Goal: Find specific page/section: Find specific page/section

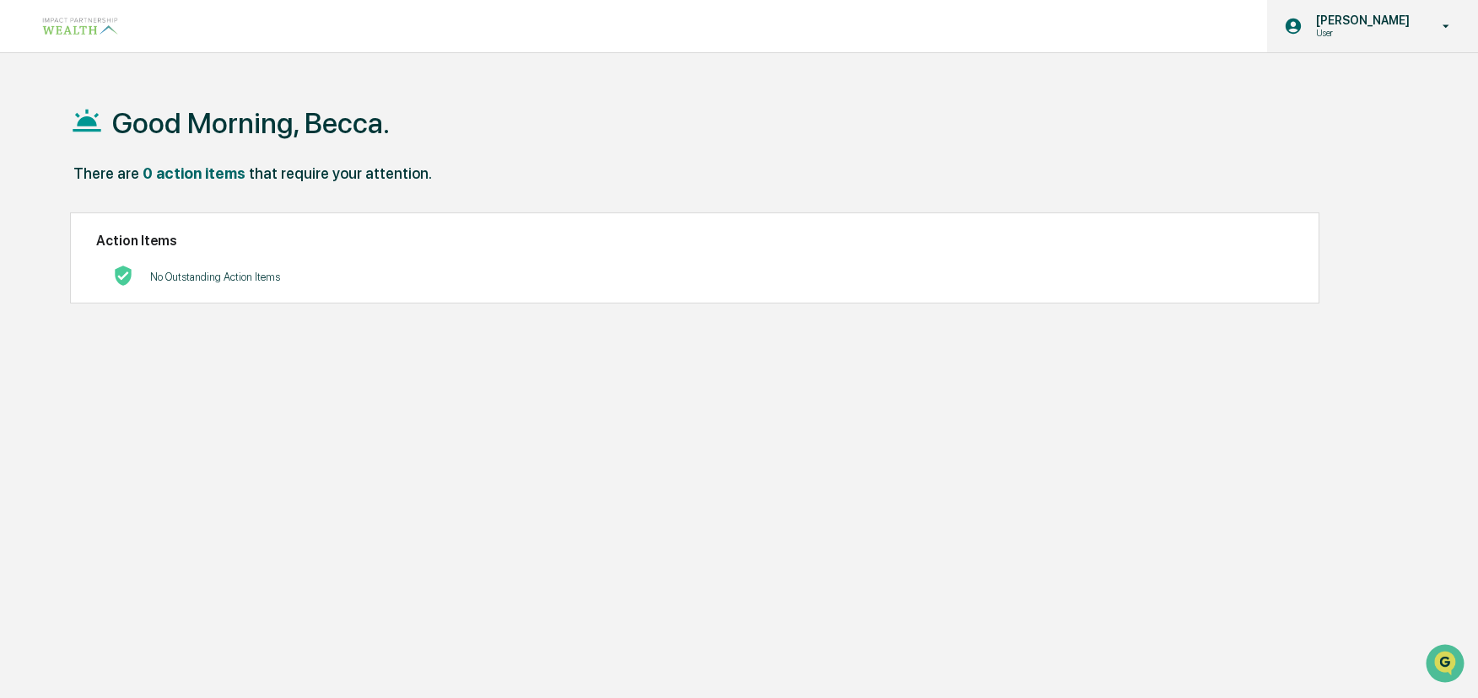
click at [1433, 22] on icon at bounding box center [1446, 27] width 30 height 16
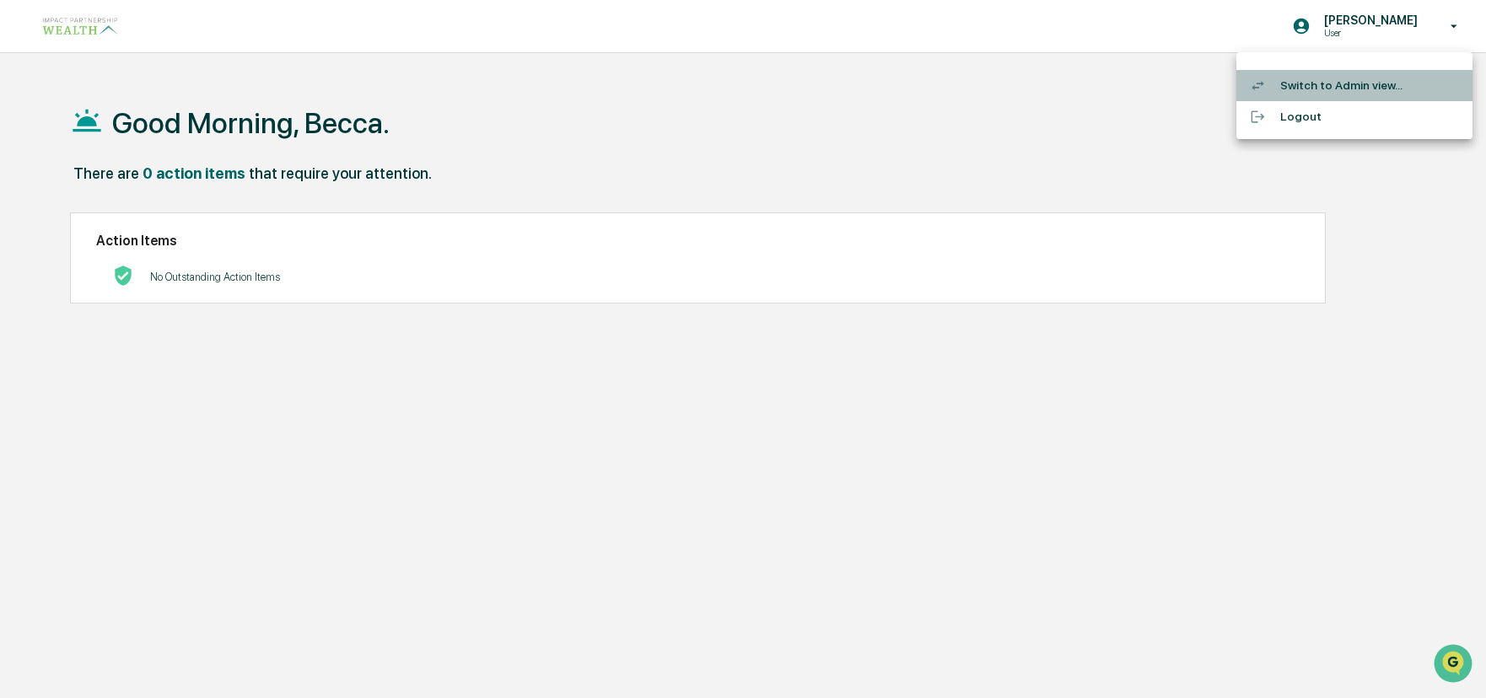
click at [1375, 86] on li "Switch to Admin view..." at bounding box center [1354, 85] width 236 height 31
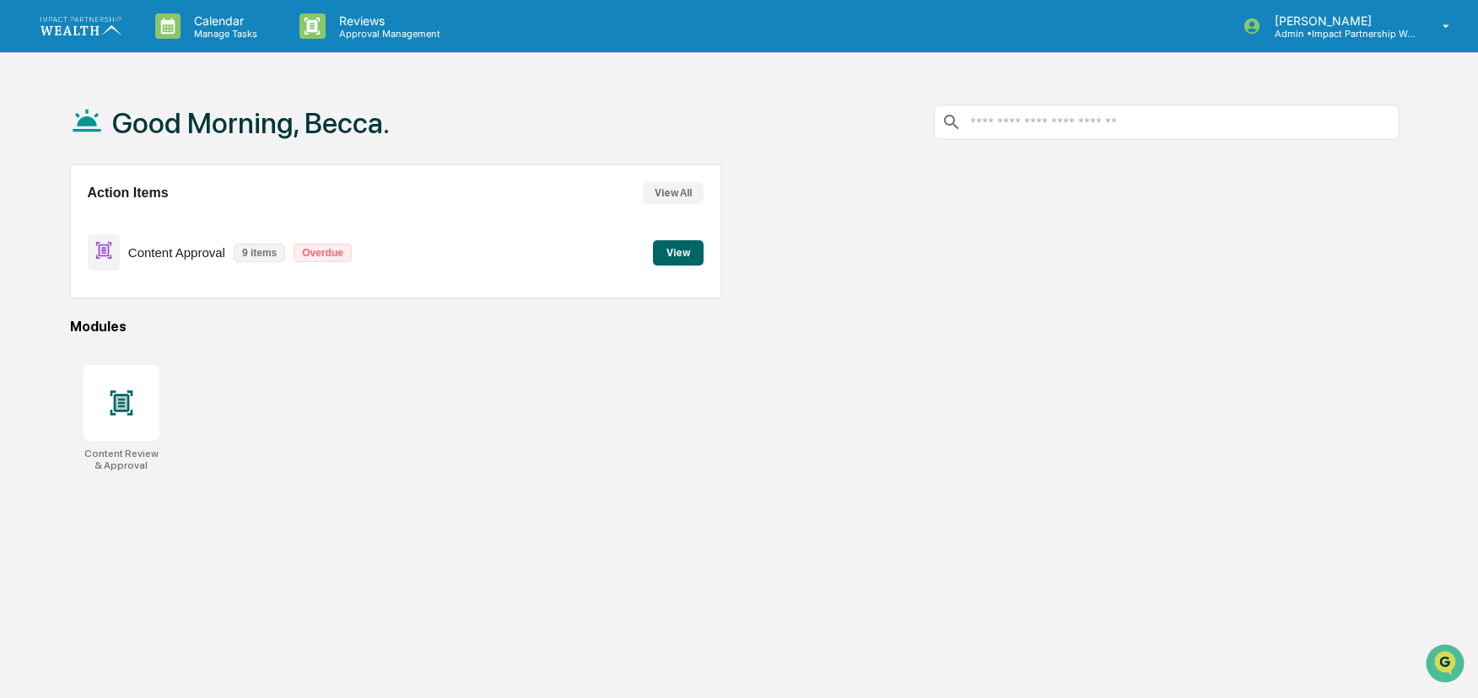
click at [675, 252] on button "View" at bounding box center [678, 252] width 51 height 25
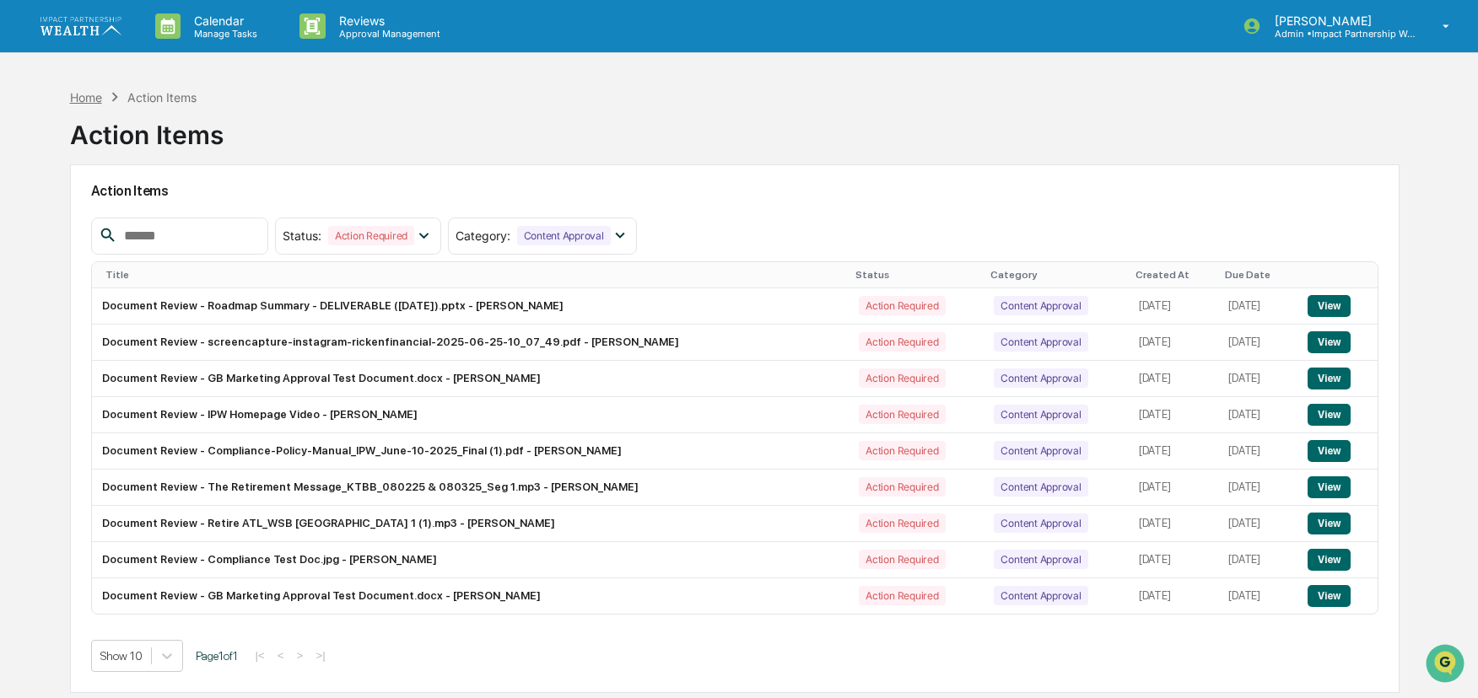
click at [94, 96] on div "Home" at bounding box center [86, 97] width 32 height 14
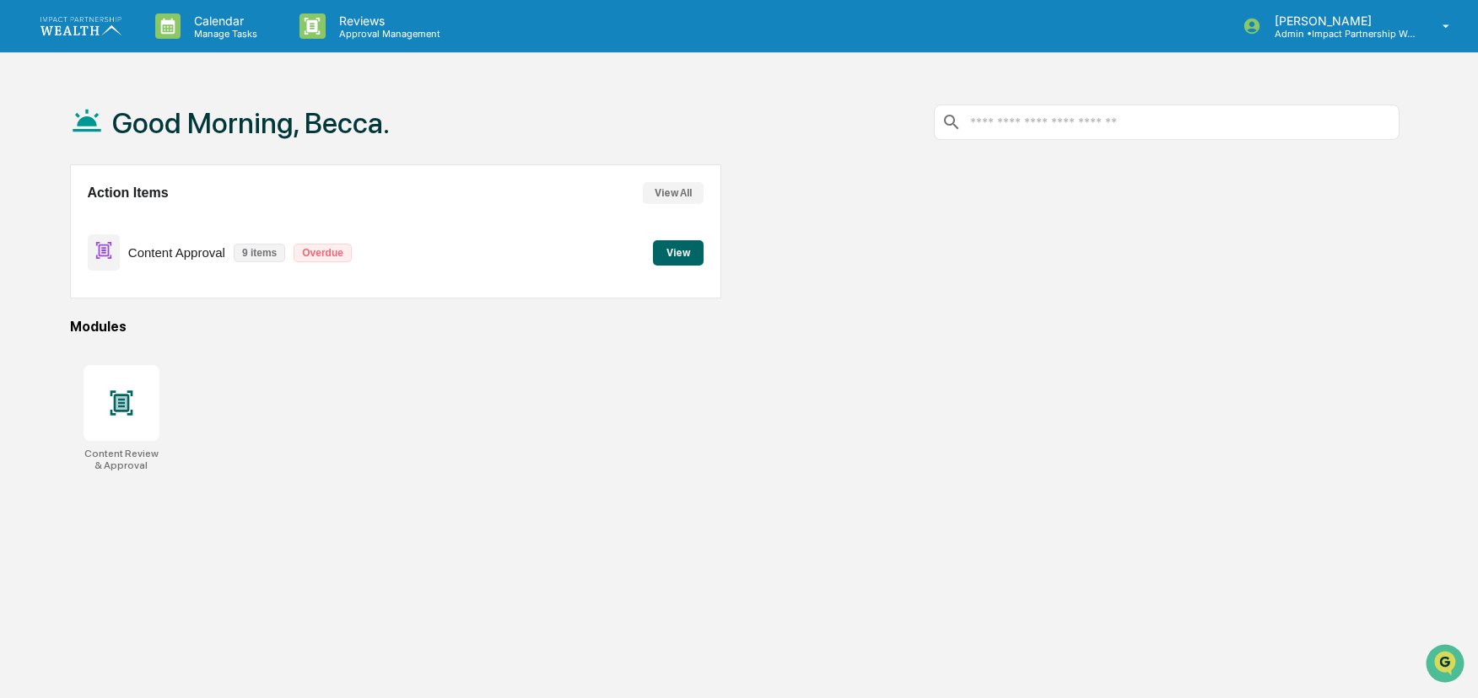
click at [663, 191] on button "View All" at bounding box center [673, 193] width 61 height 22
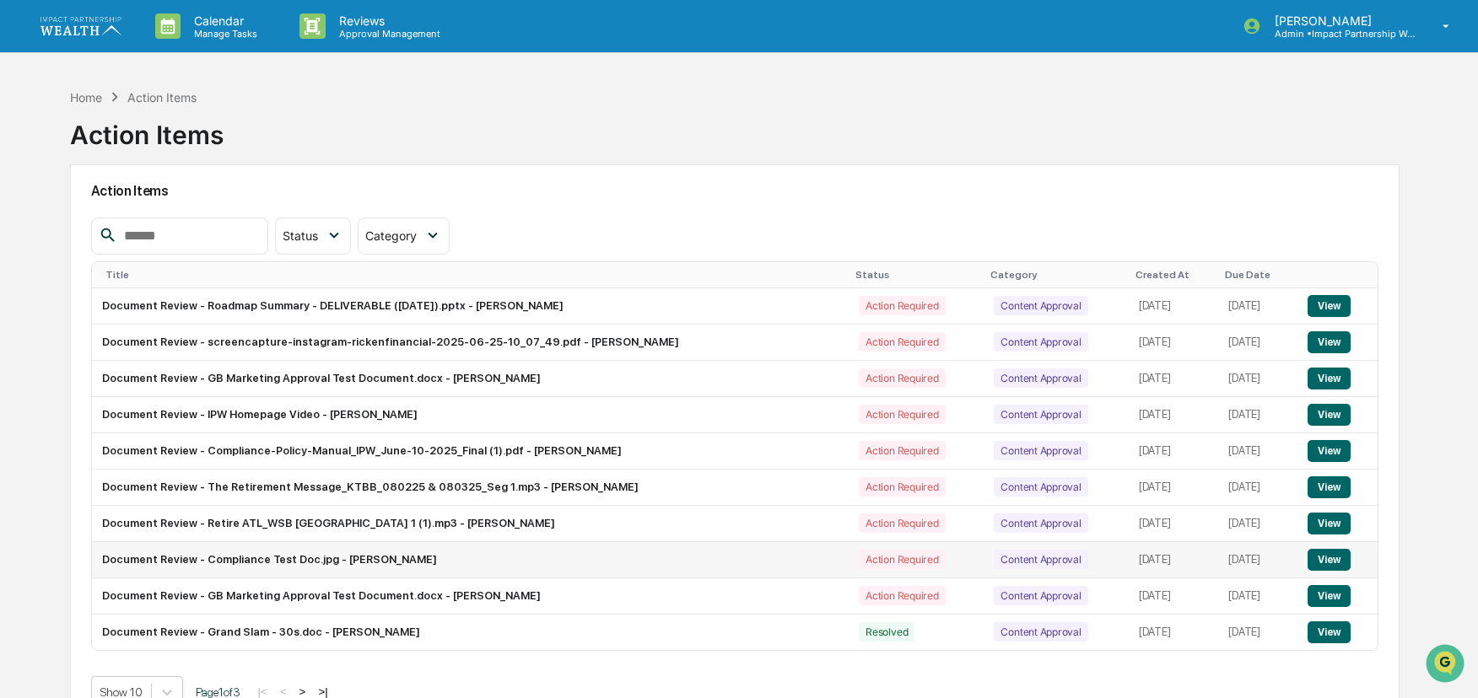
click at [1339, 561] on button "View" at bounding box center [1328, 560] width 43 height 22
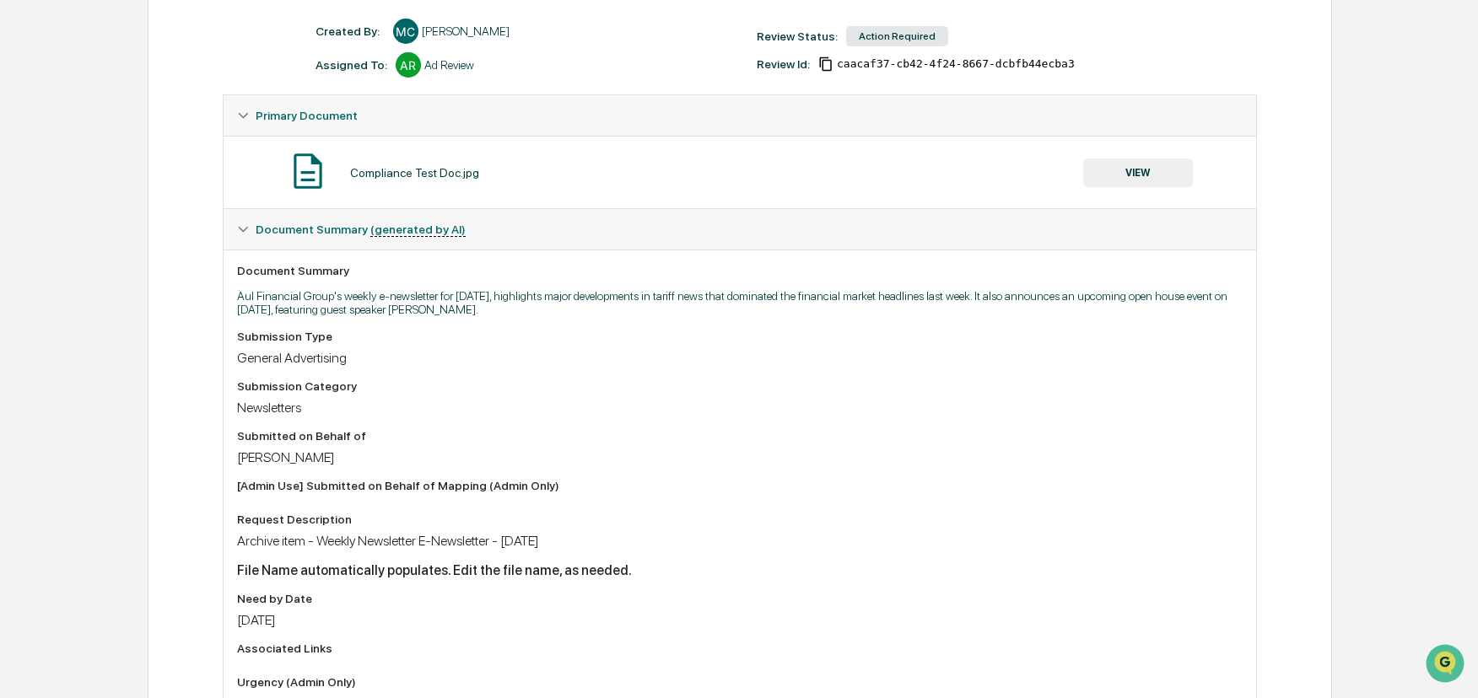
scroll to position [253, 0]
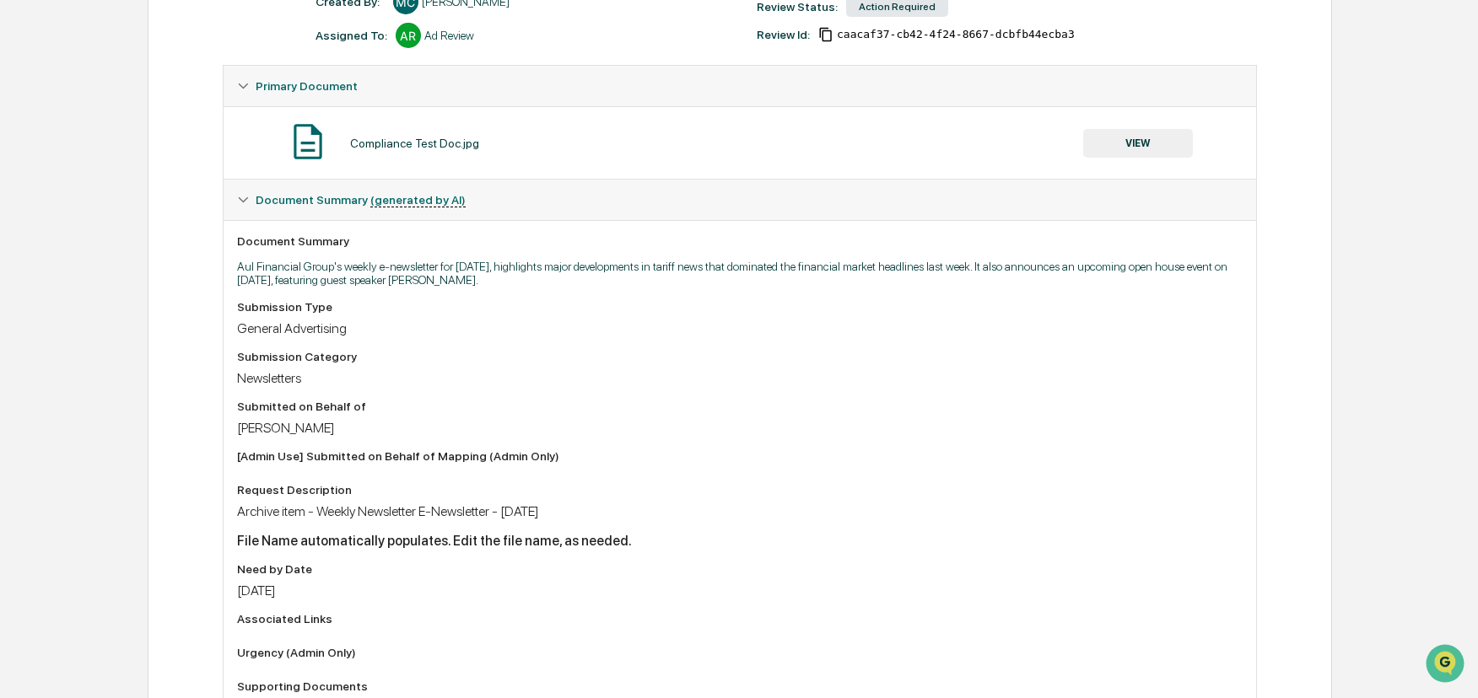
click at [1147, 154] on button "VIEW" at bounding box center [1138, 143] width 110 height 29
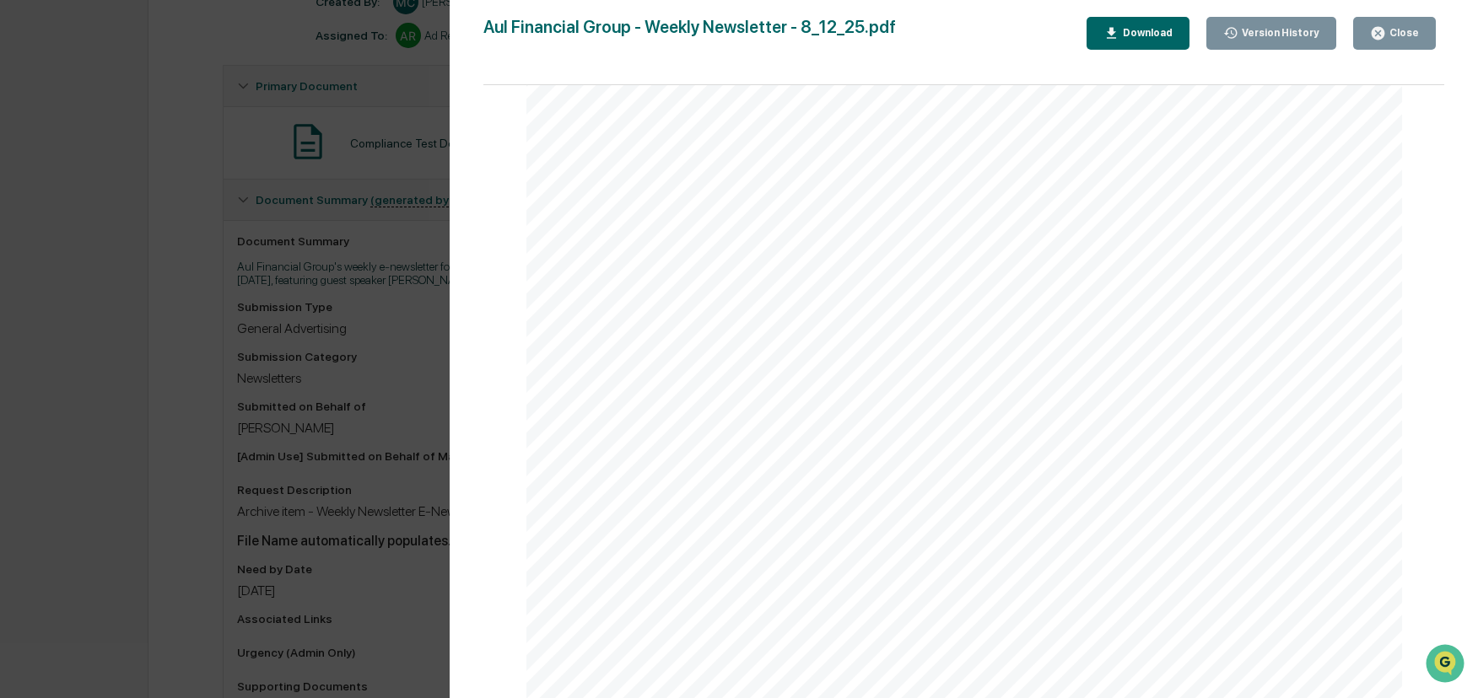
scroll to position [84, 0]
click at [1419, 27] on div "Close" at bounding box center [1402, 33] width 33 height 12
